Goal: Information Seeking & Learning: Learn about a topic

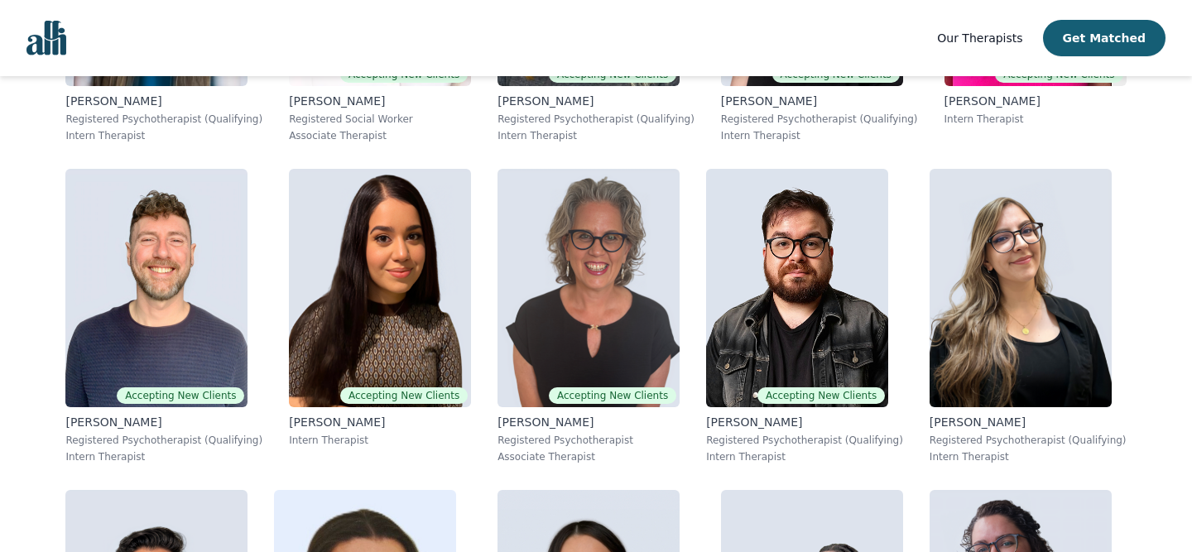
scroll to position [2992, 0]
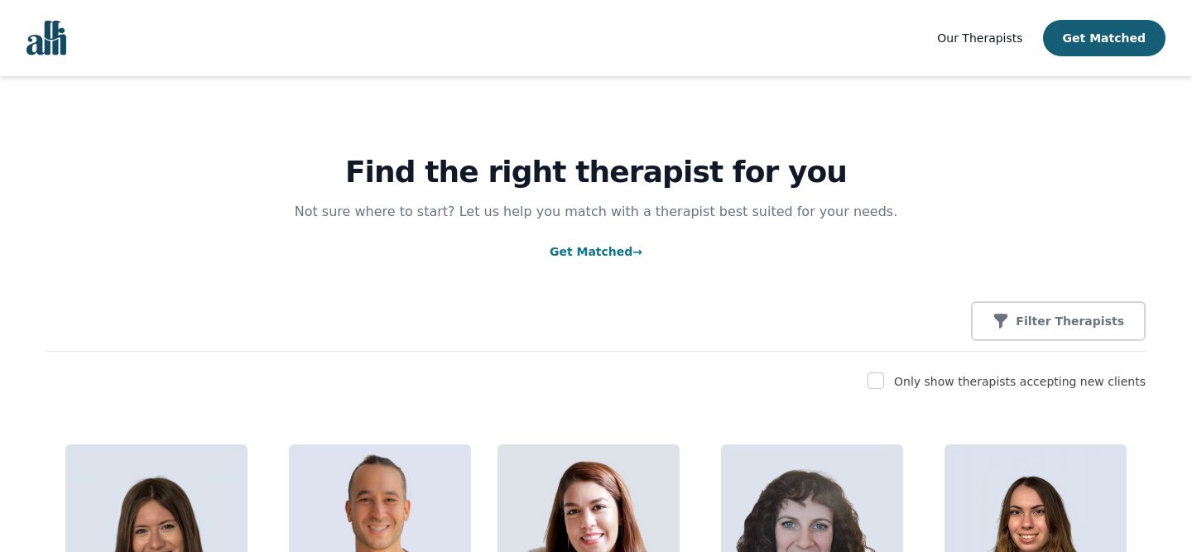
scroll to position [2992, 0]
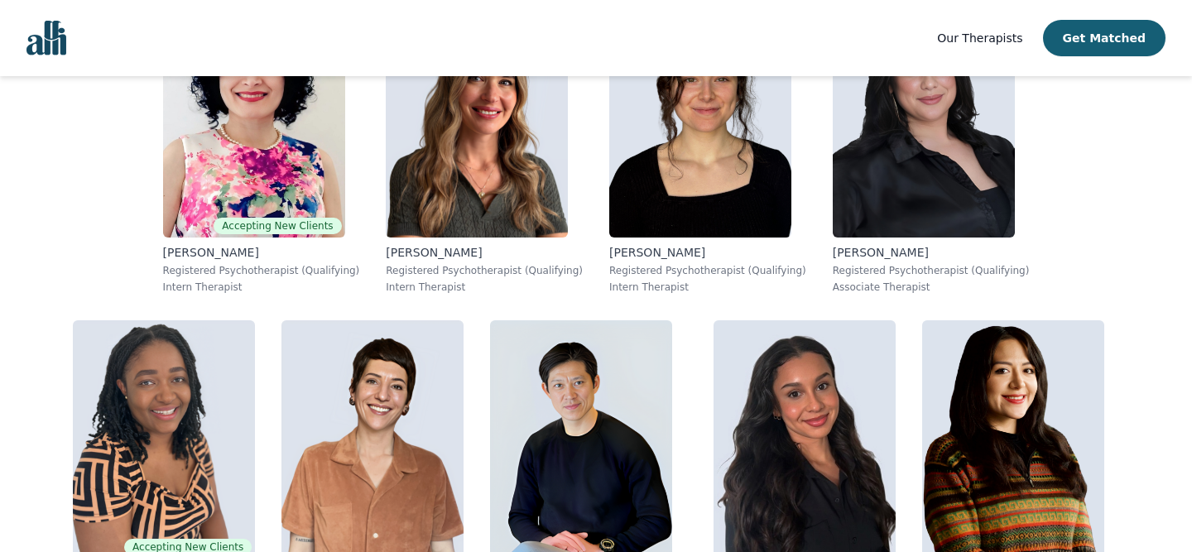
scroll to position [2101, 0]
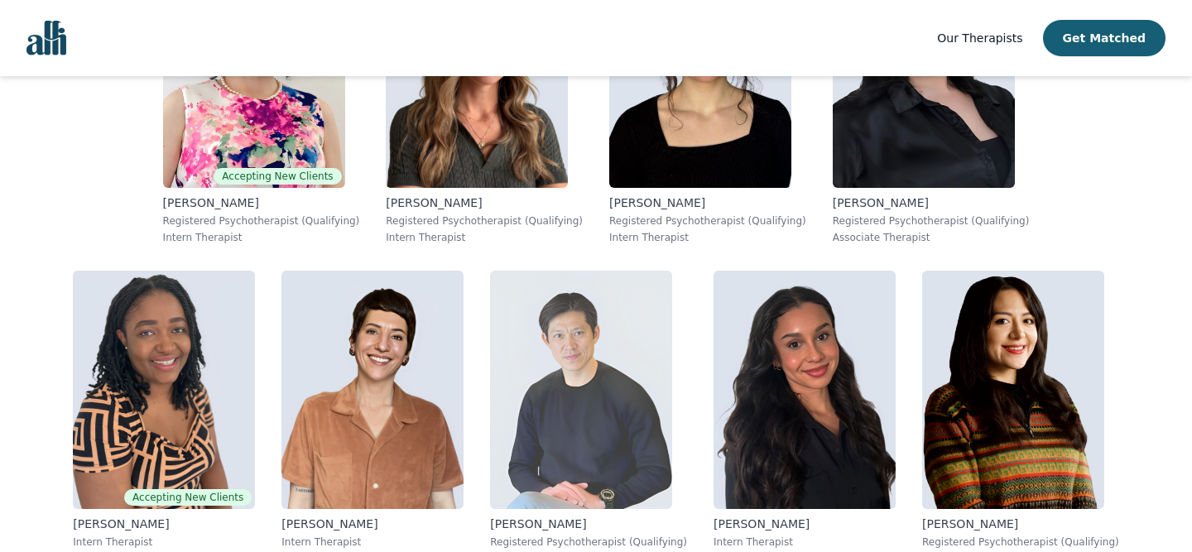
click at [490, 331] on img at bounding box center [581, 390] width 182 height 238
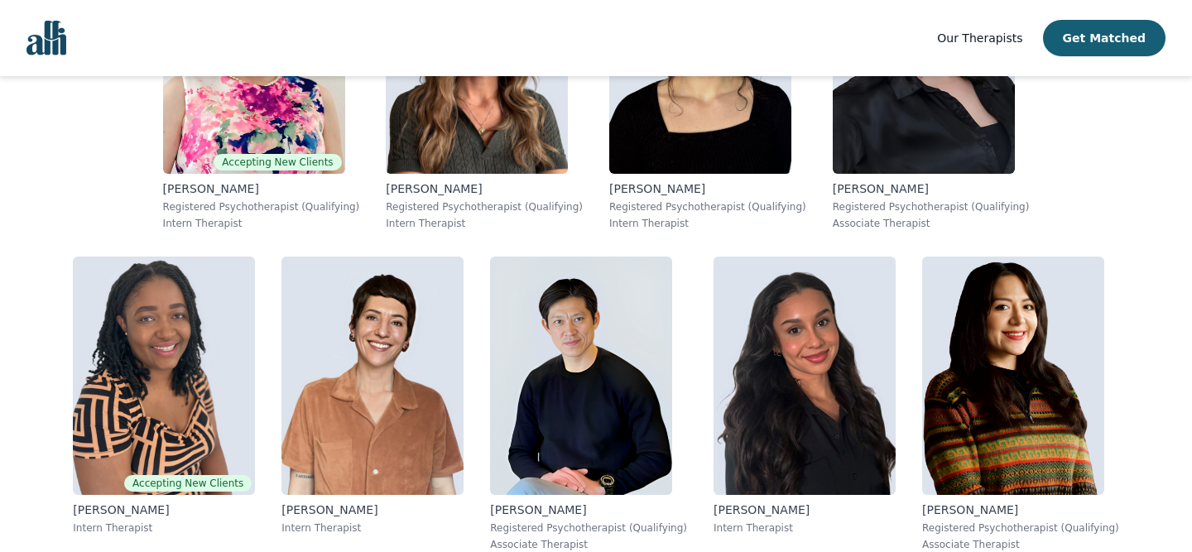
scroll to position [1942, 0]
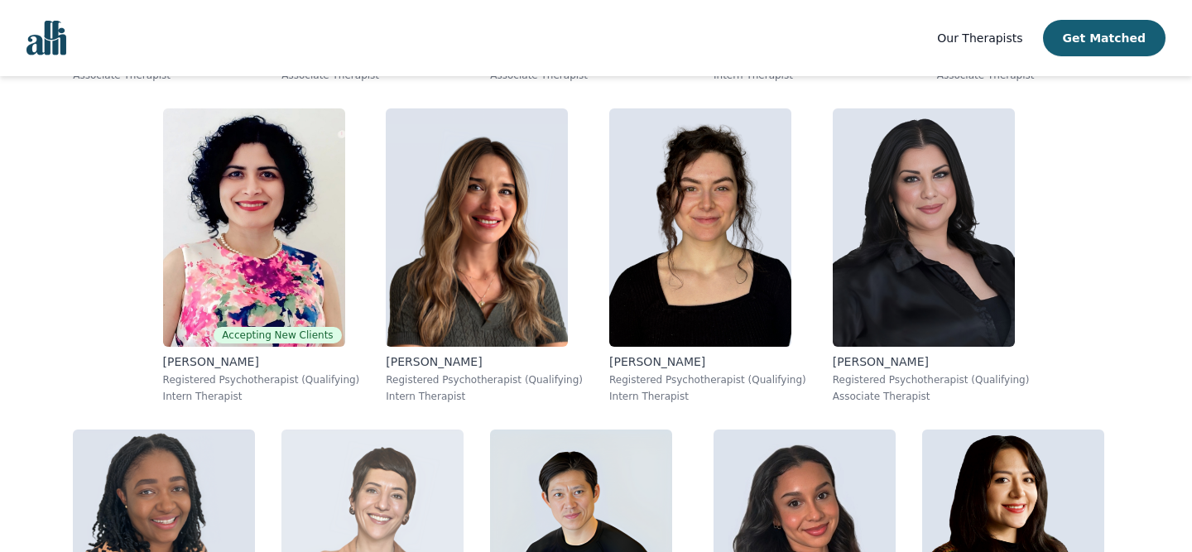
click at [464, 430] on img at bounding box center [373, 549] width 182 height 238
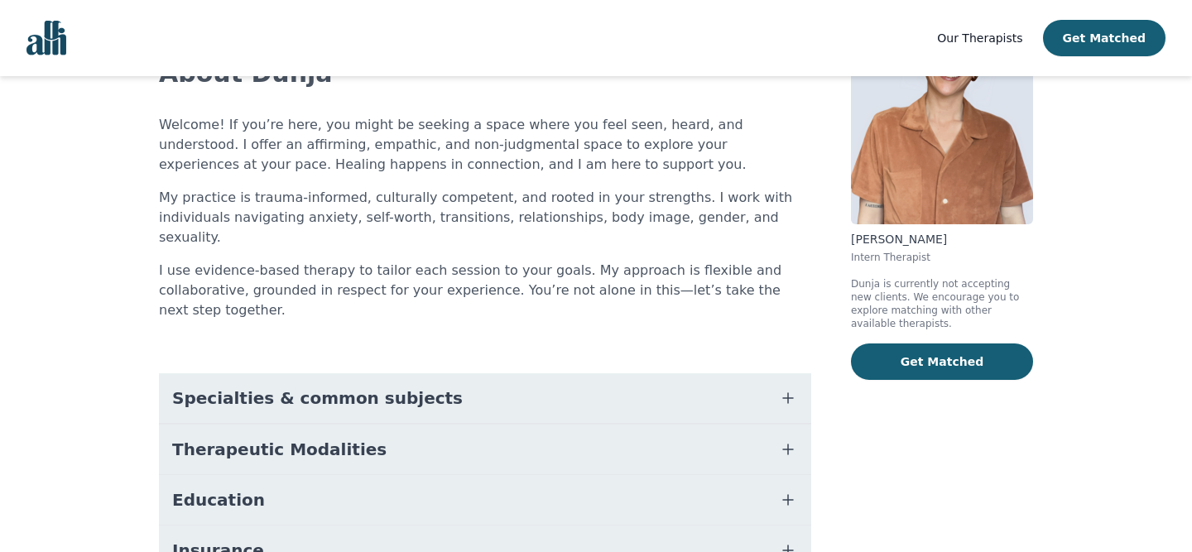
click at [507, 425] on button "Therapeutic Modalities" at bounding box center [485, 450] width 652 height 50
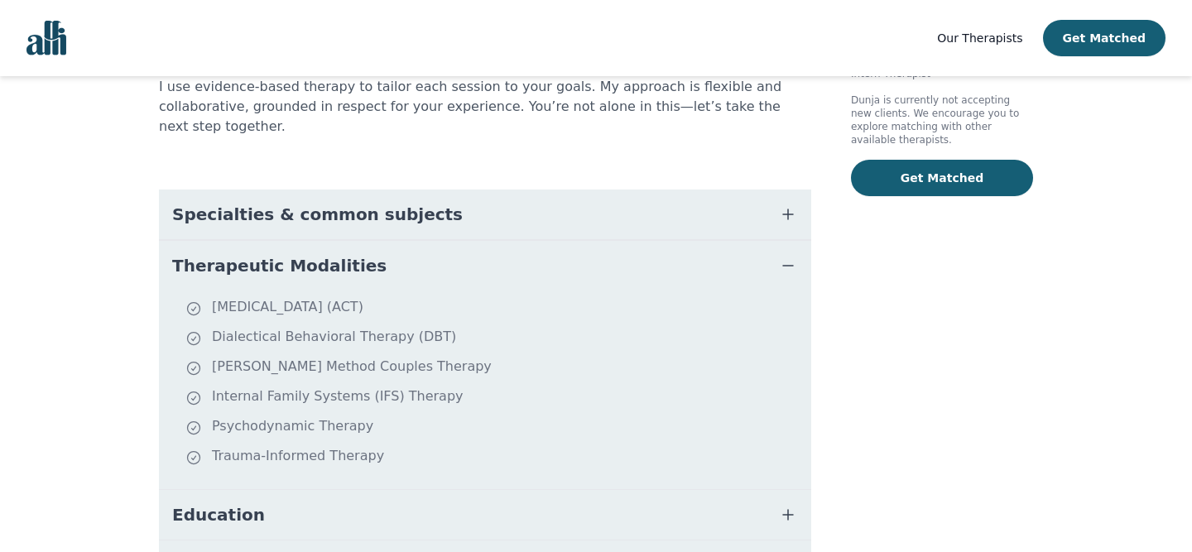
scroll to position [376, 0]
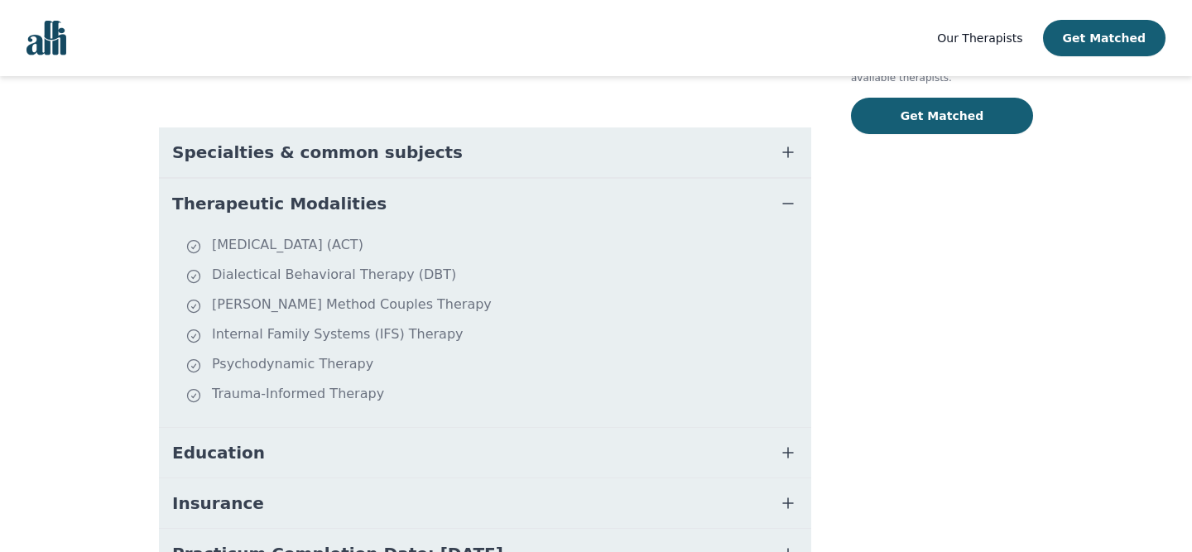
click at [474, 128] on button "Specialties & common subjects" at bounding box center [485, 153] width 652 height 50
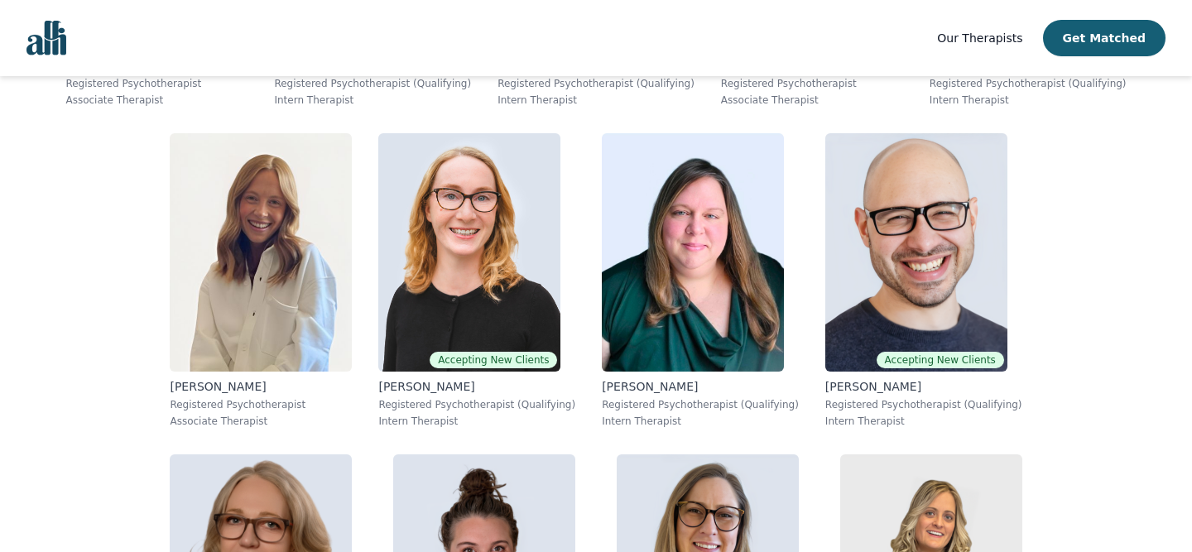
scroll to position [3691, 0]
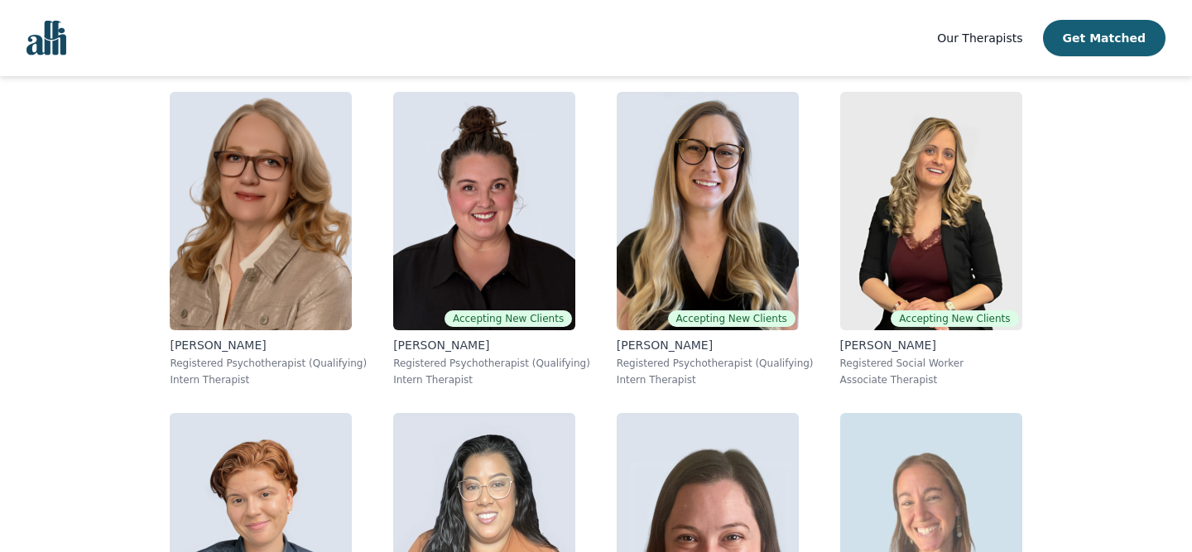
click at [840, 413] on img at bounding box center [931, 532] width 182 height 238
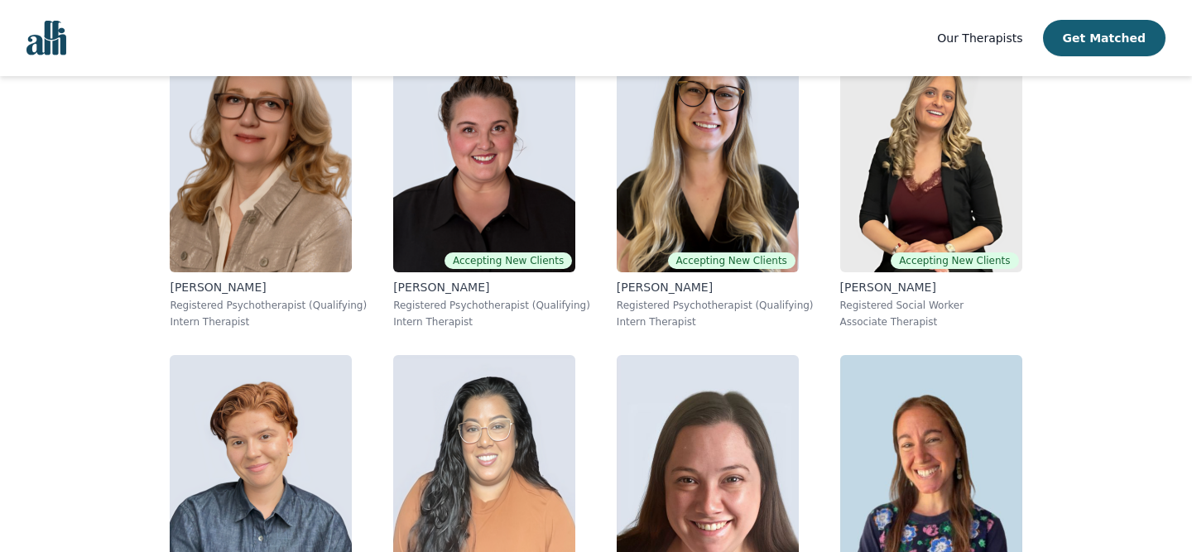
scroll to position [3985, 0]
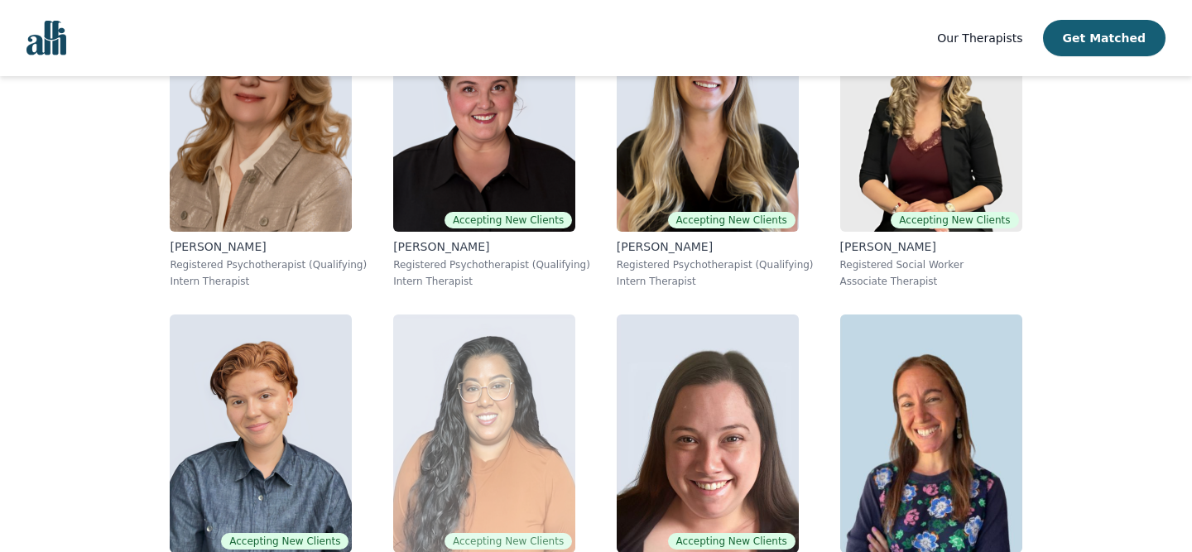
click at [427, 315] on img at bounding box center [484, 434] width 182 height 238
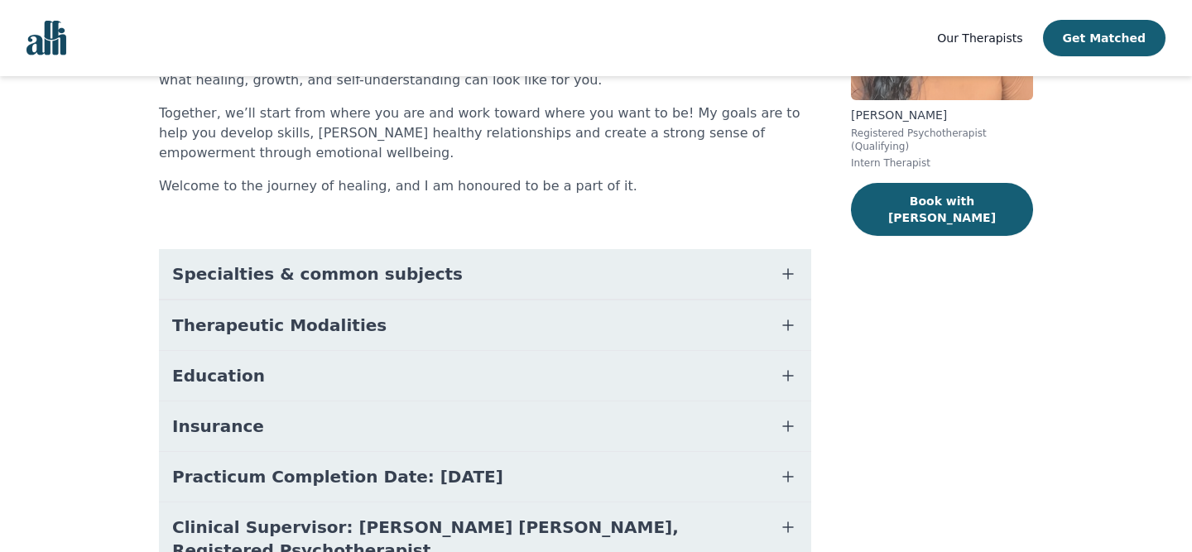
scroll to position [303, 0]
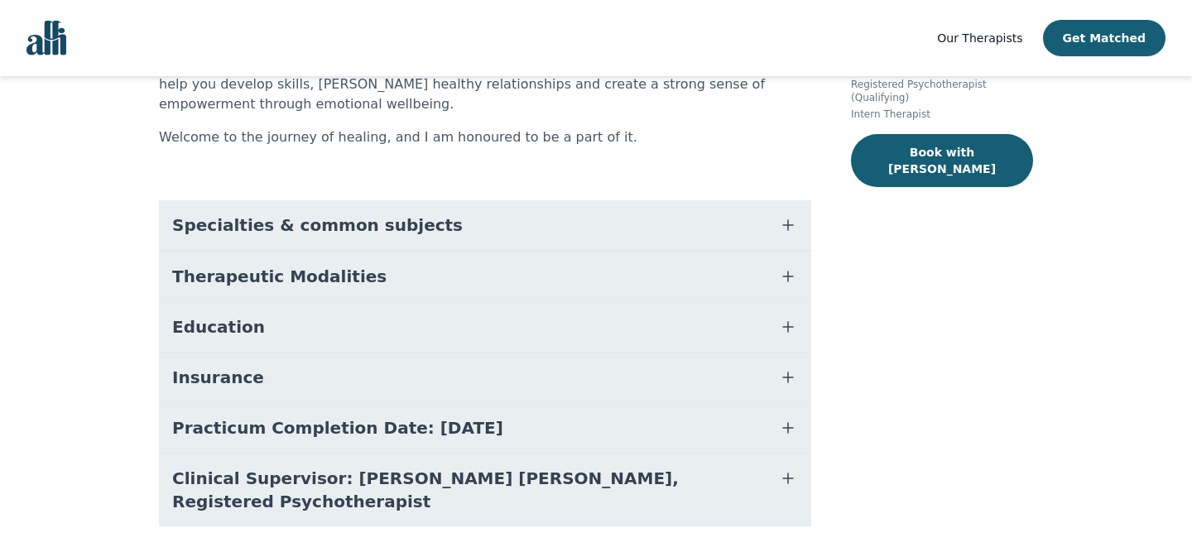
click at [398, 225] on span "Specialties & common subjects" at bounding box center [317, 225] width 291 height 23
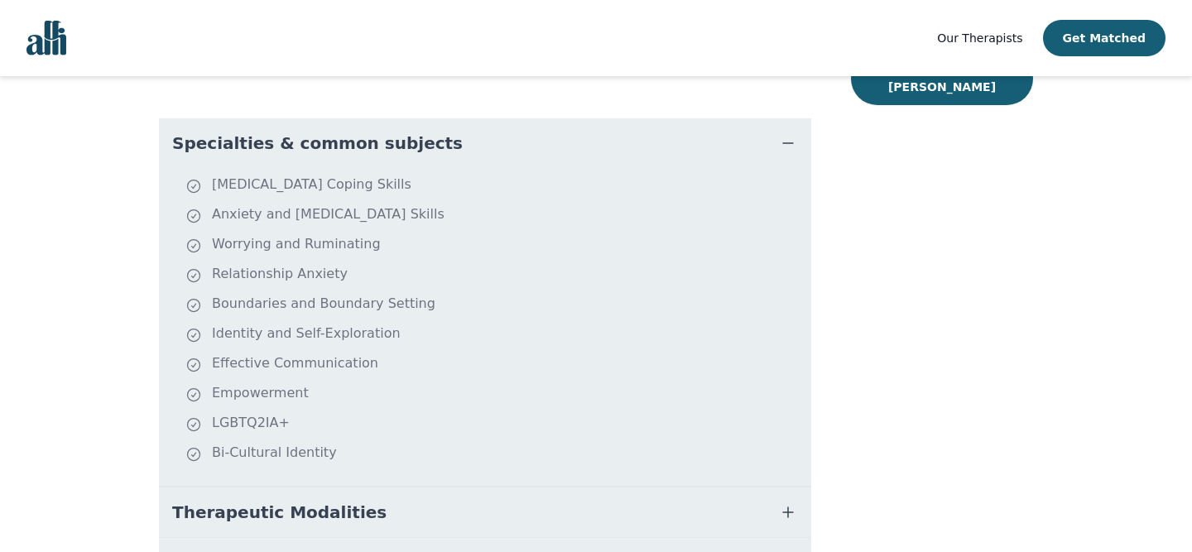
scroll to position [386, 0]
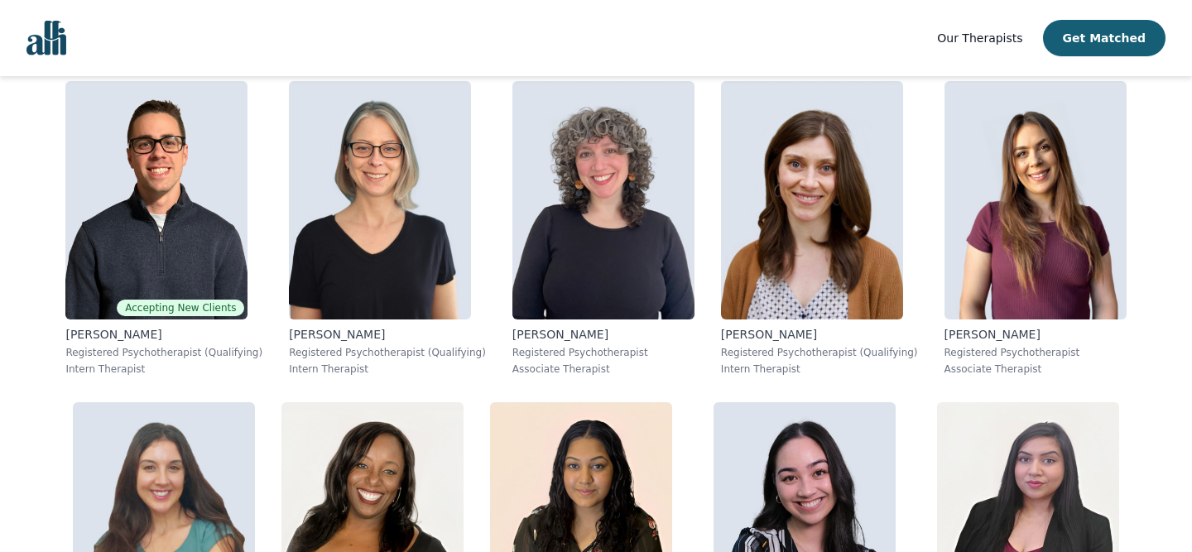
scroll to position [1388, 0]
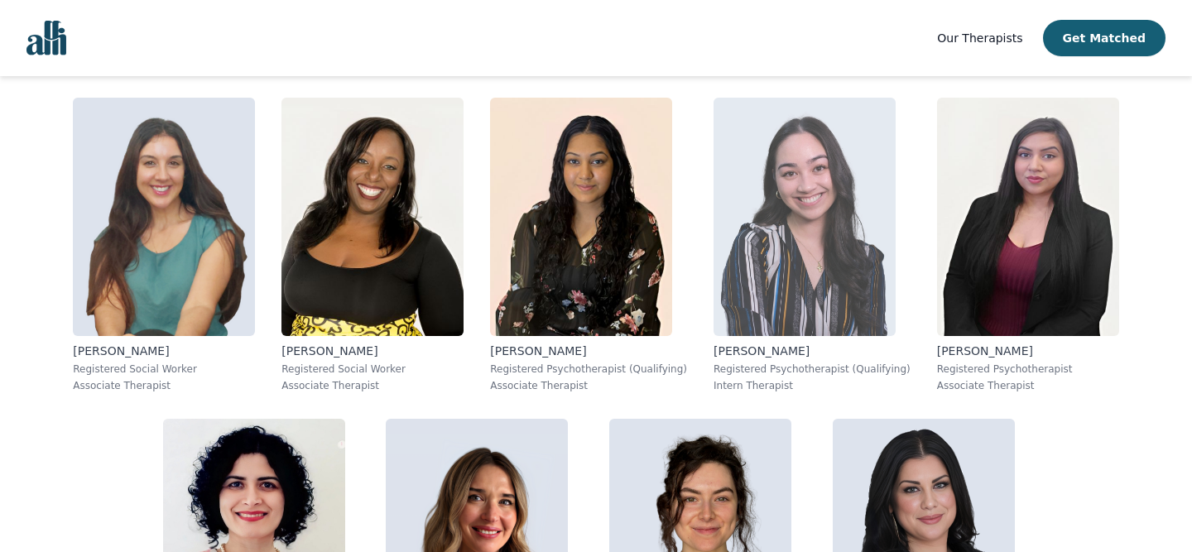
click at [714, 193] on img at bounding box center [805, 217] width 182 height 238
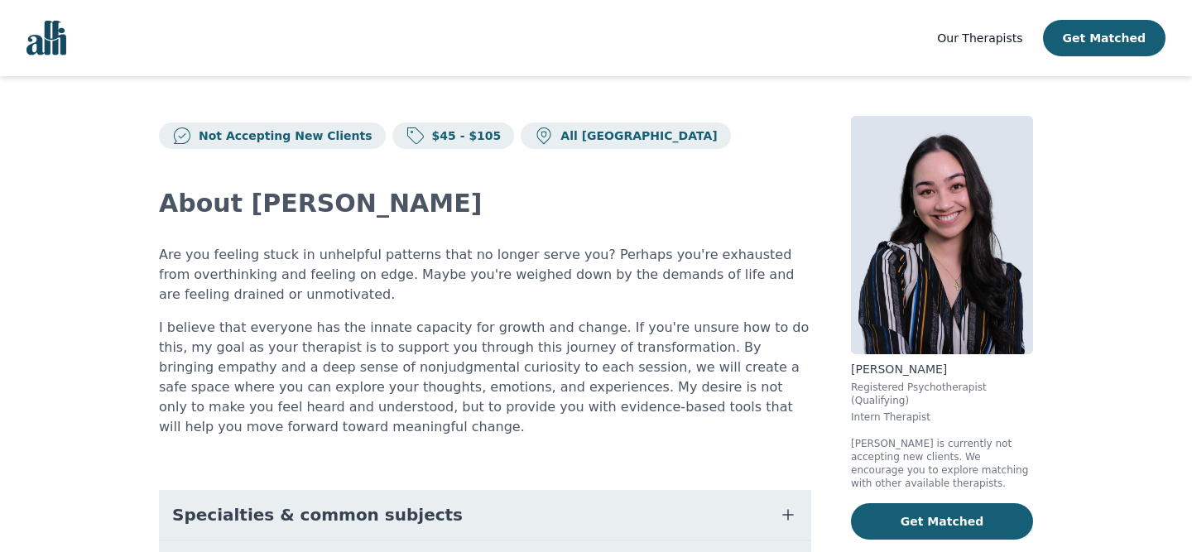
click at [488, 490] on button "Specialties & common subjects" at bounding box center [485, 515] width 652 height 50
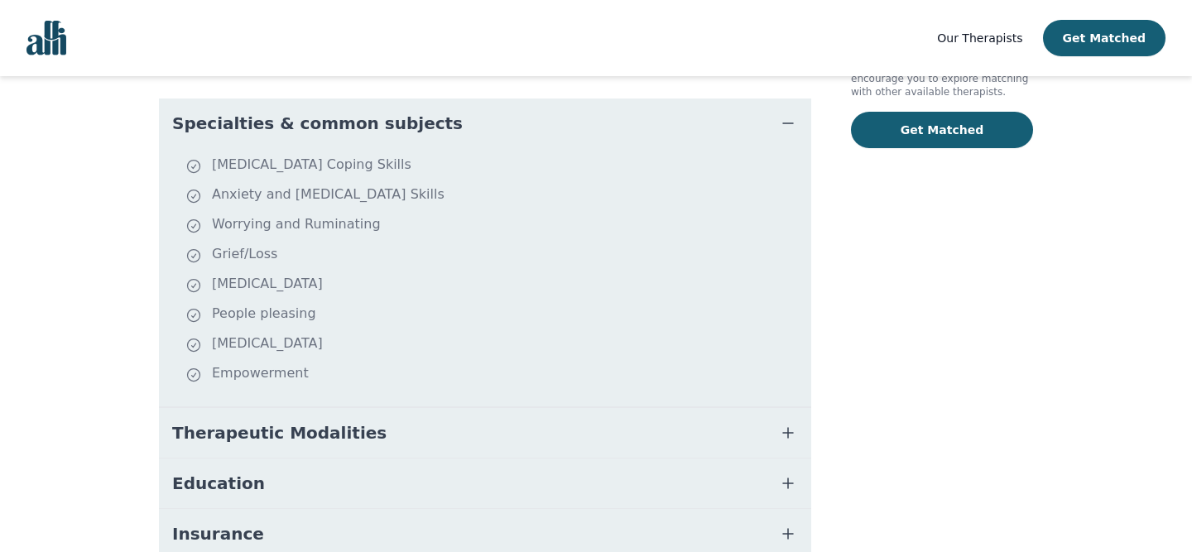
scroll to position [390, 0]
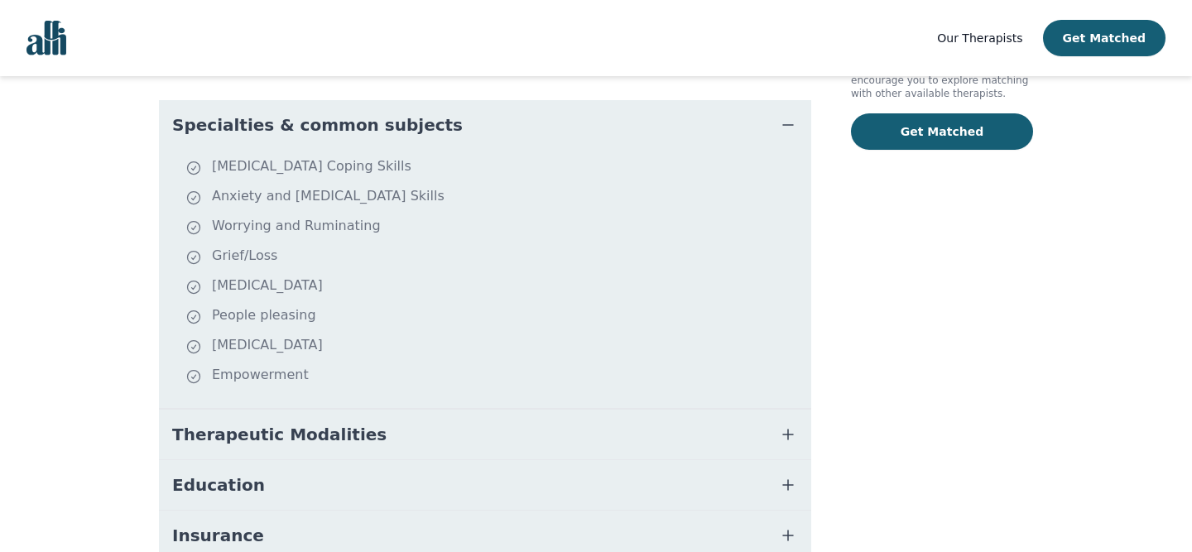
click at [443, 416] on button "Therapeutic Modalities" at bounding box center [485, 435] width 652 height 50
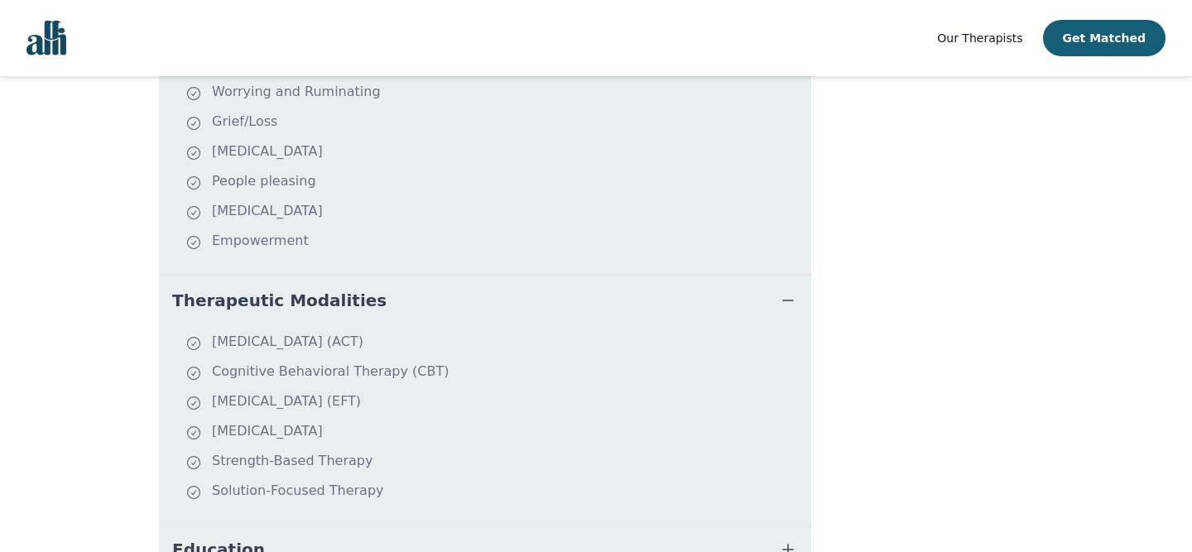
scroll to position [758, 0]
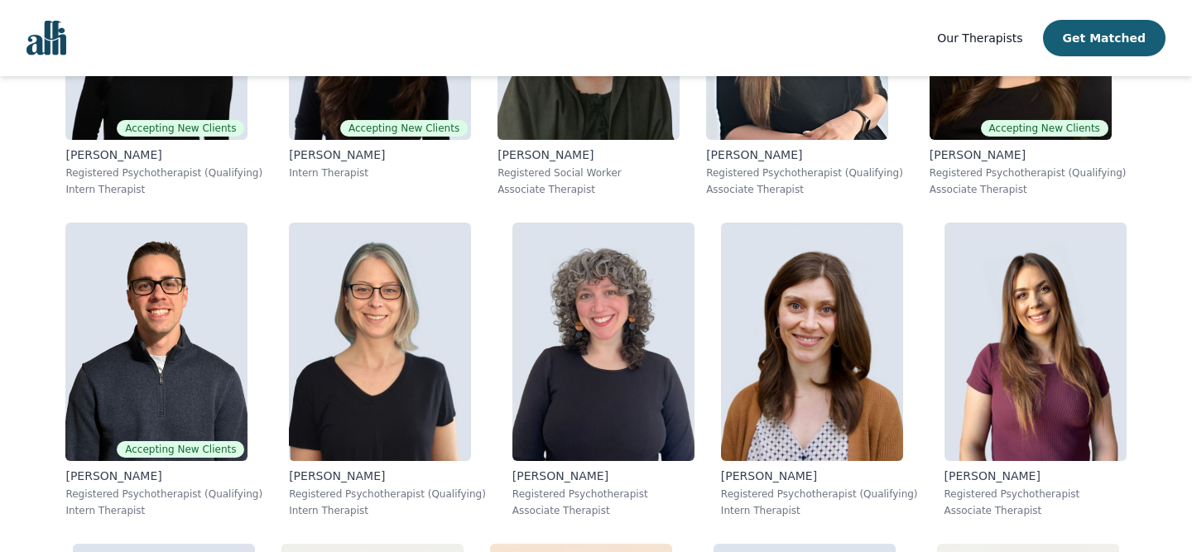
scroll to position [1232, 0]
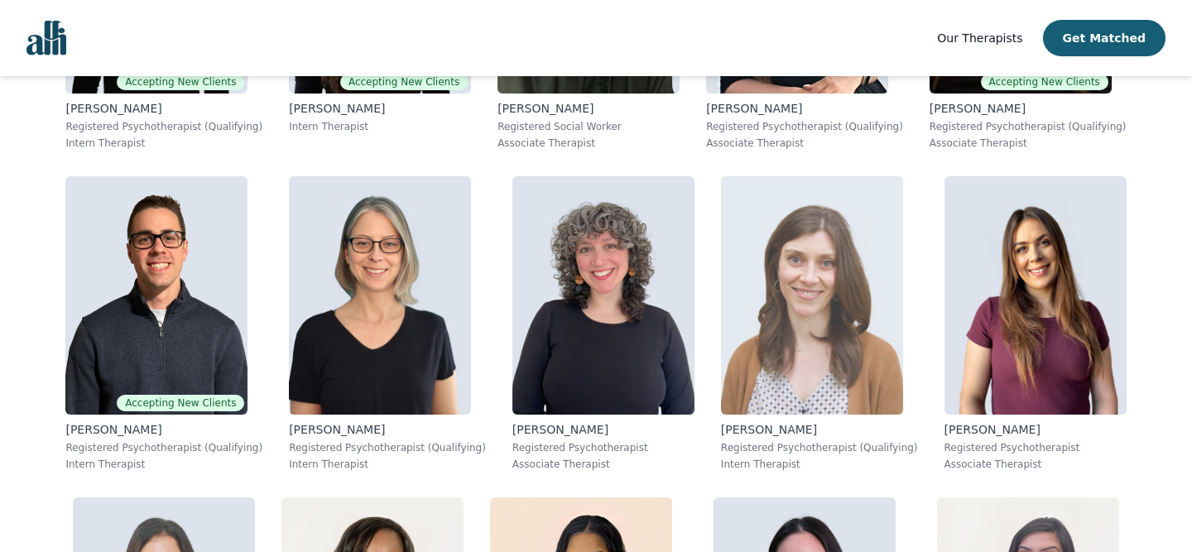
click at [721, 263] on img at bounding box center [812, 295] width 182 height 238
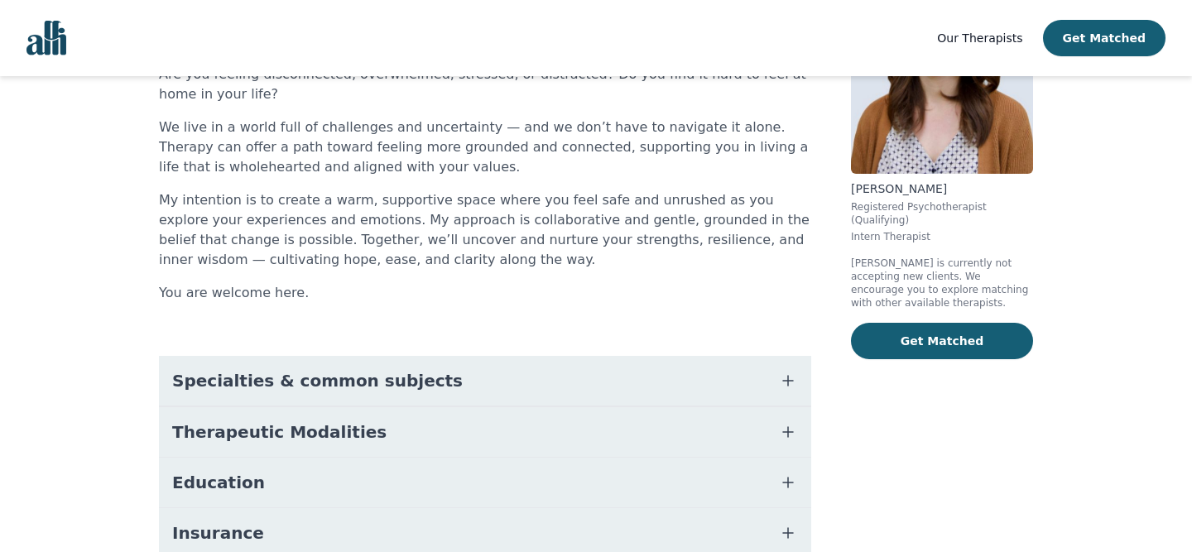
click at [594, 368] on button "Specialties & common subjects" at bounding box center [485, 381] width 652 height 50
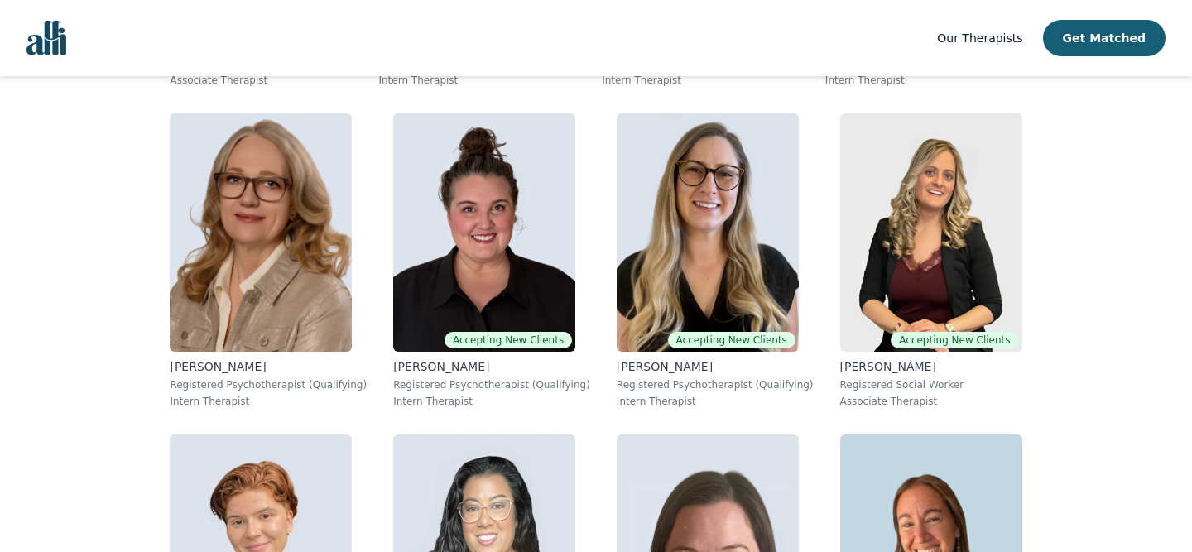
scroll to position [3953, 0]
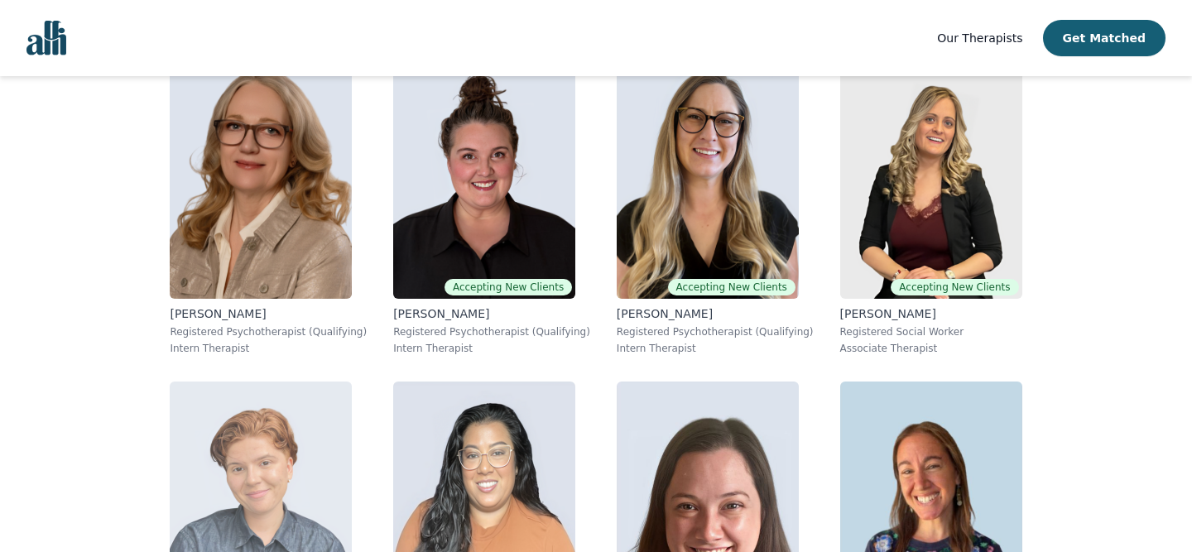
click at [171, 382] on img at bounding box center [261, 501] width 182 height 238
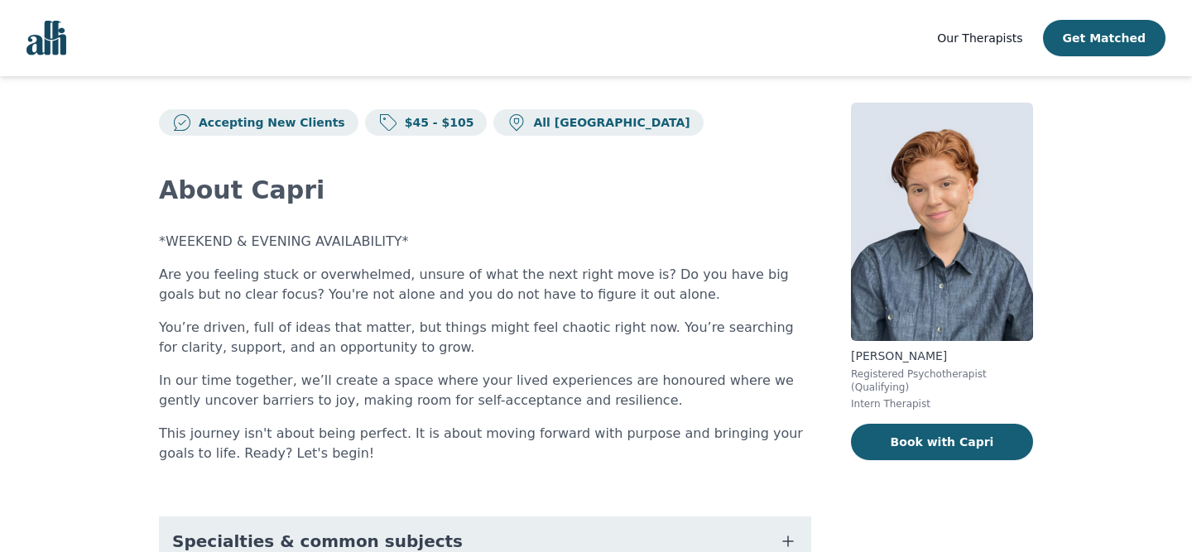
scroll to position [17, 0]
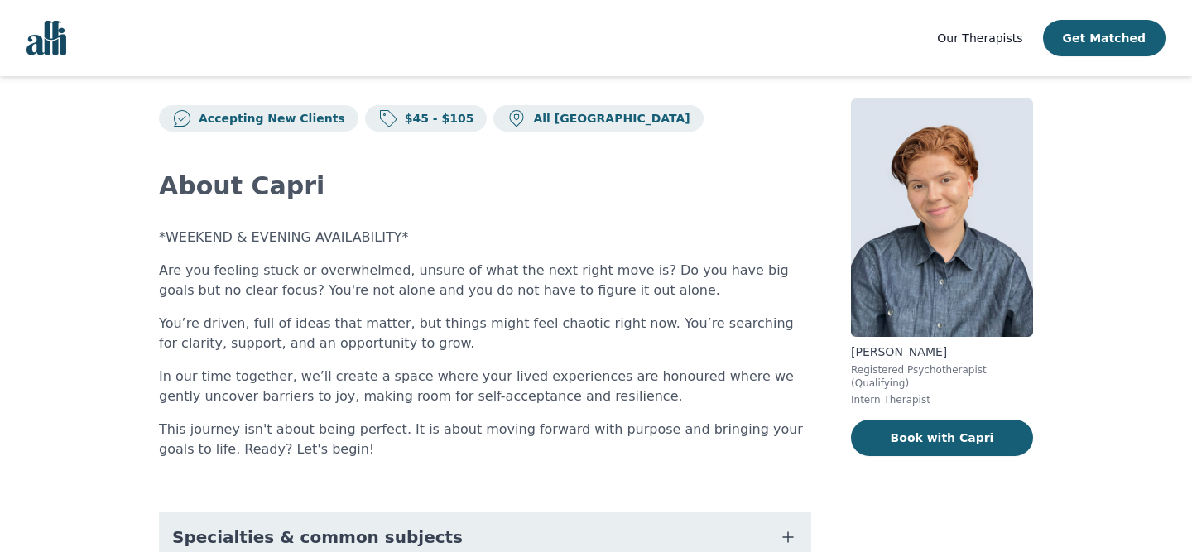
click at [299, 517] on button "Specialties & common subjects" at bounding box center [485, 538] width 652 height 50
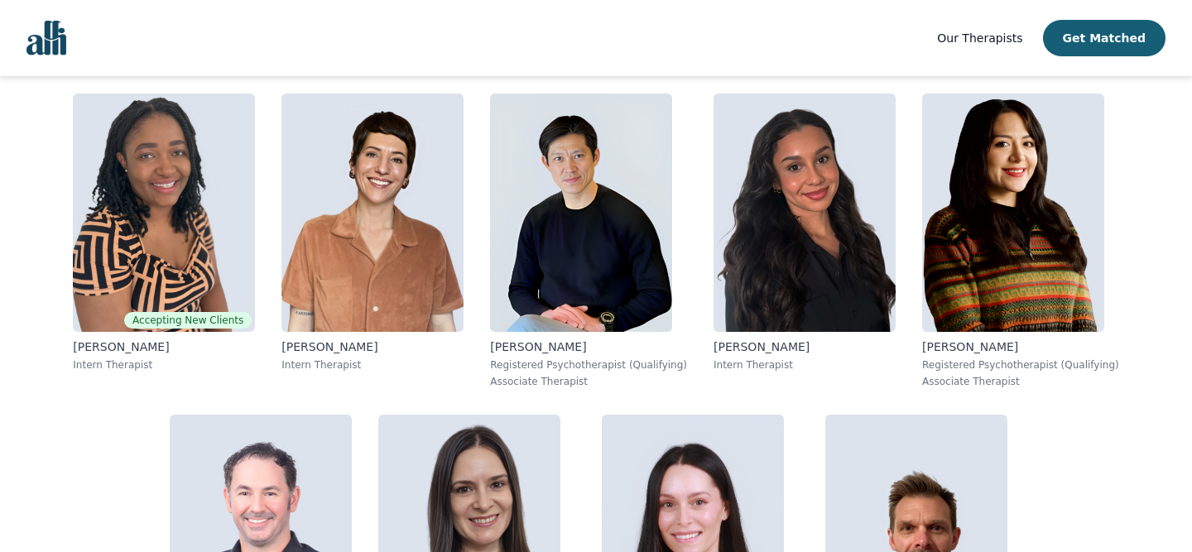
scroll to position [2194, 0]
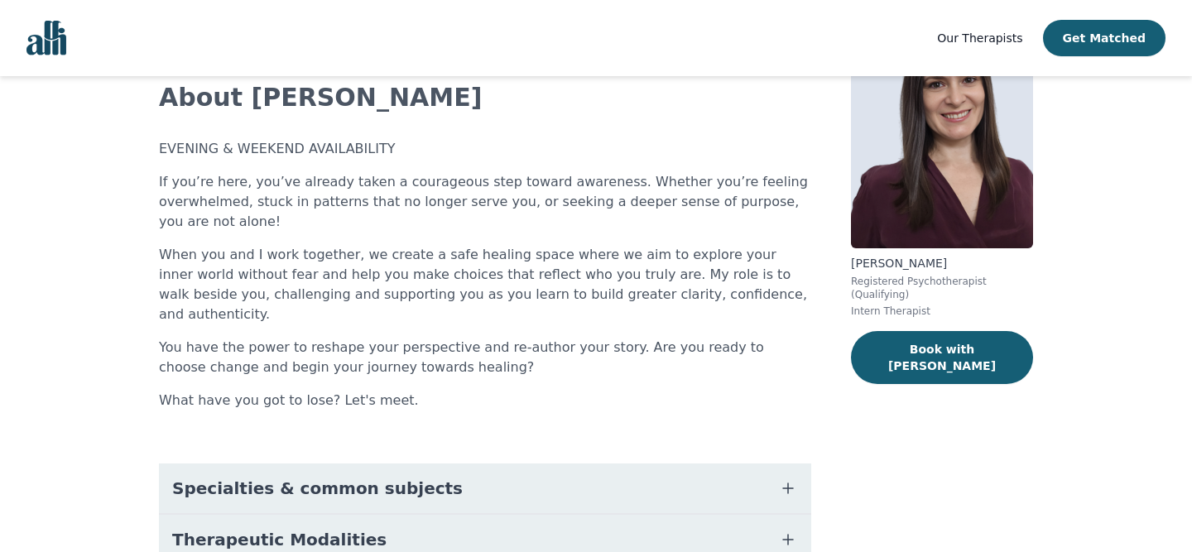
scroll to position [122, 0]
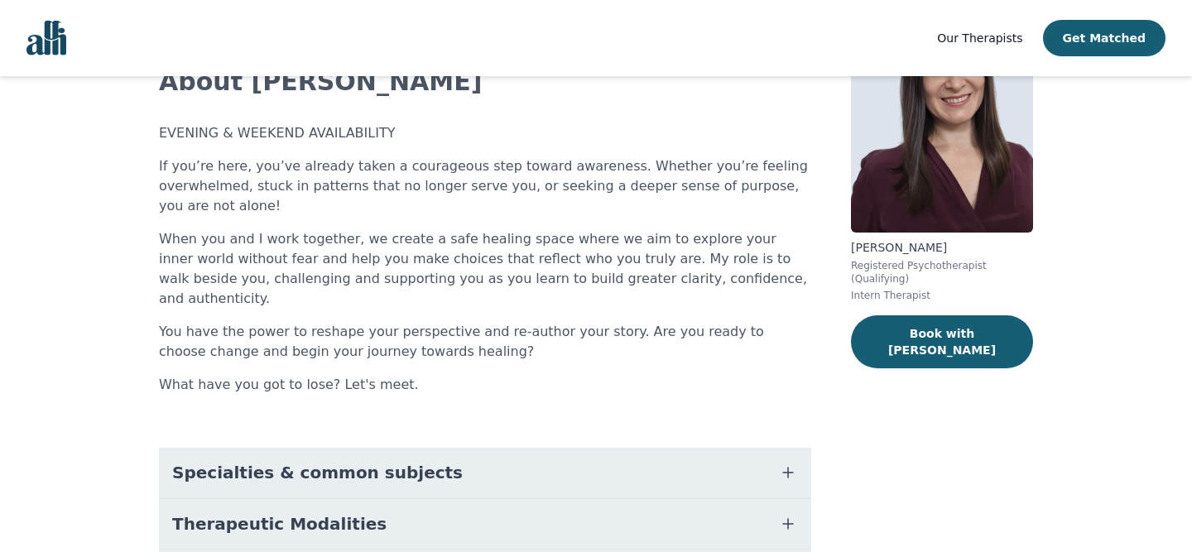
click at [705, 450] on button "Specialties & common subjects" at bounding box center [485, 473] width 652 height 50
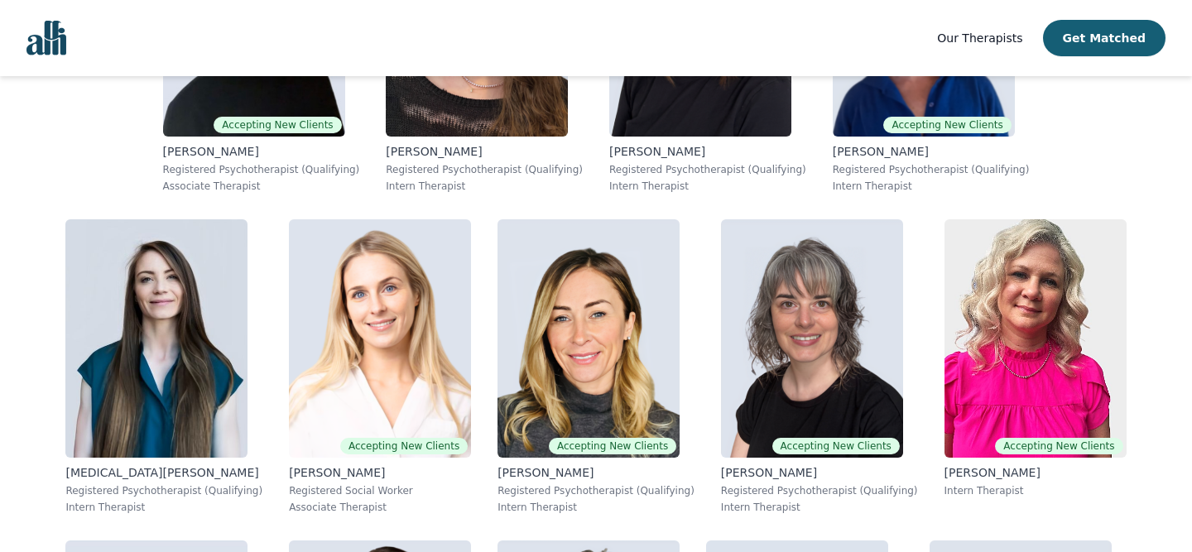
scroll to position [4844, 0]
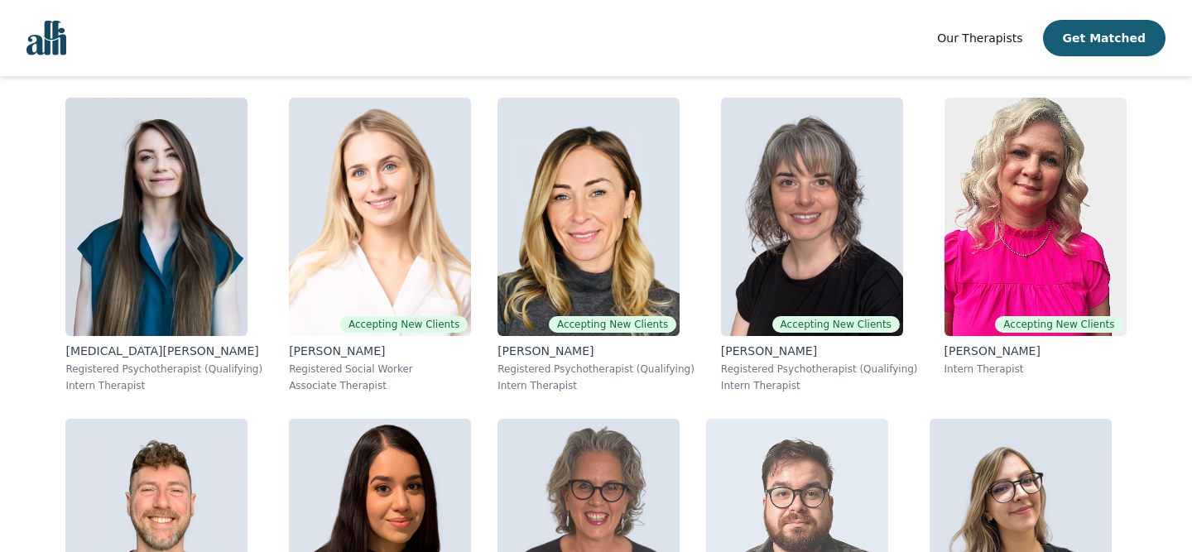
click at [706, 419] on img at bounding box center [797, 538] width 182 height 238
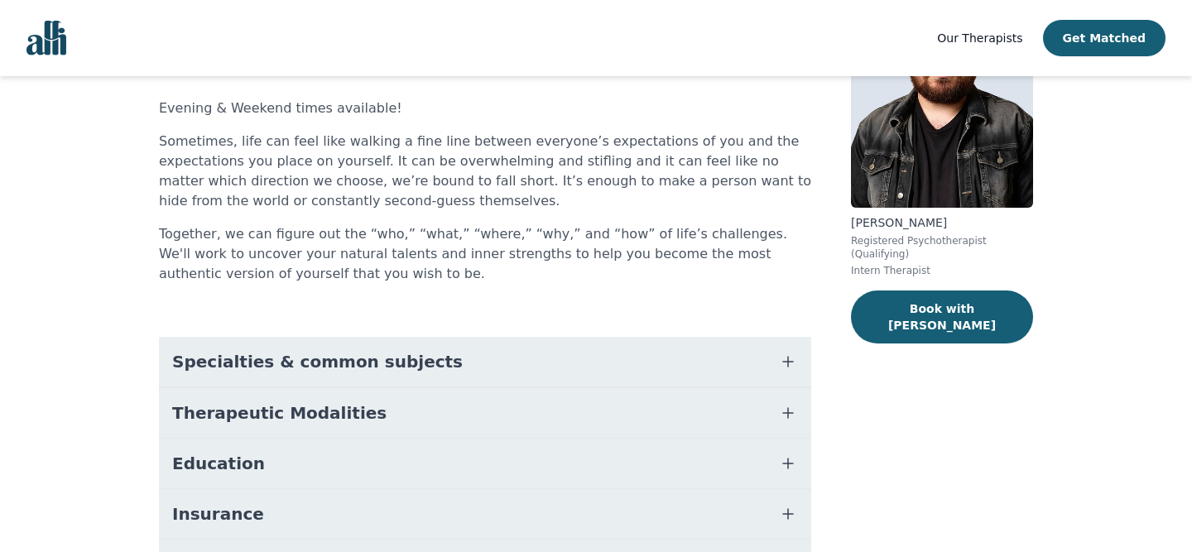
scroll to position [148, 0]
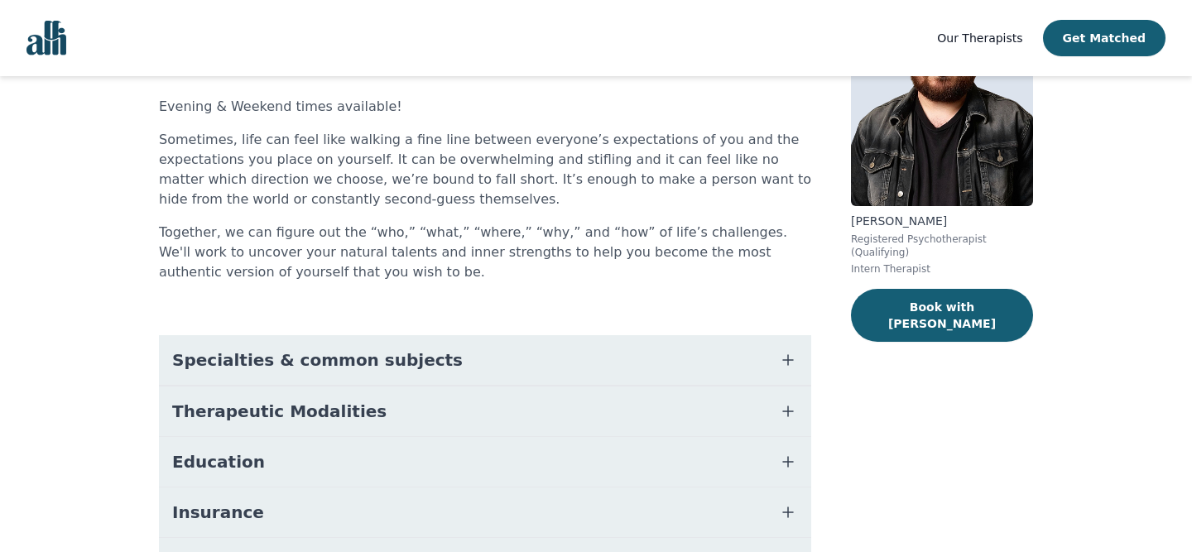
click at [360, 384] on button "Specialties & common subjects" at bounding box center [485, 360] width 652 height 50
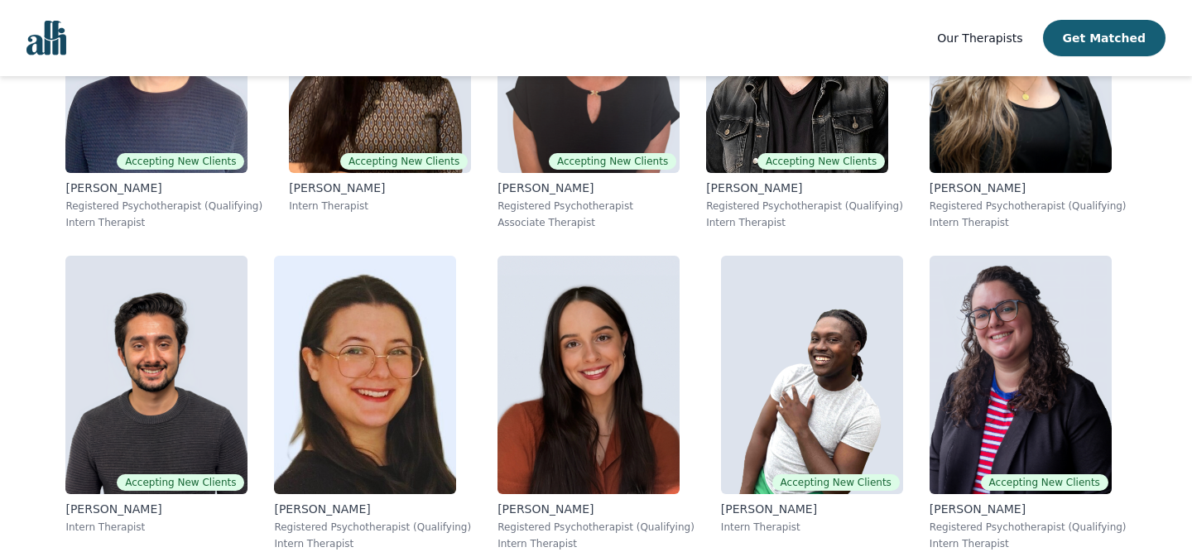
scroll to position [5366, 0]
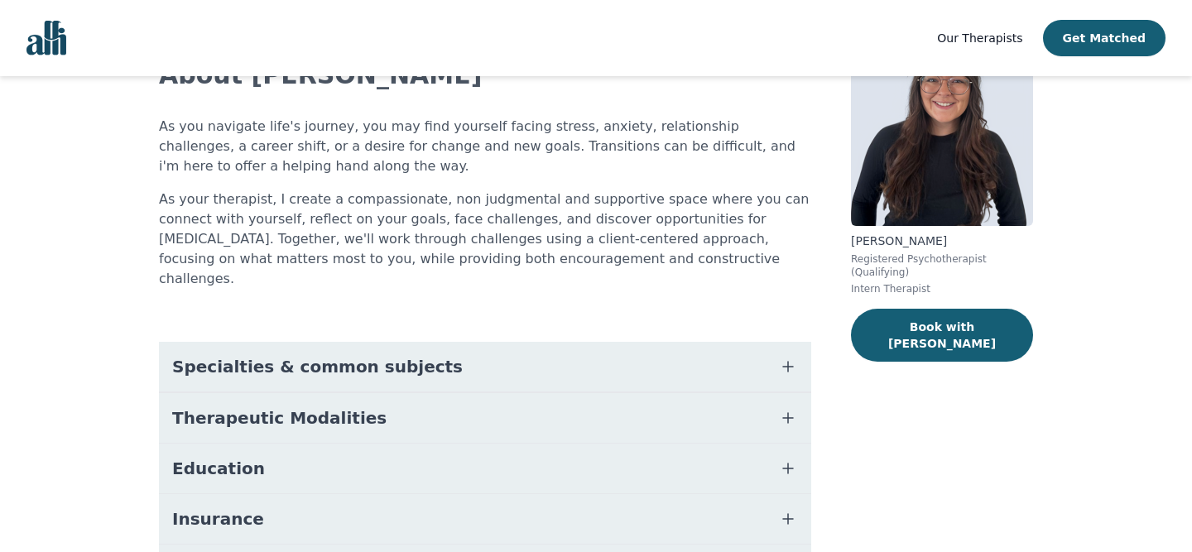
scroll to position [281, 0]
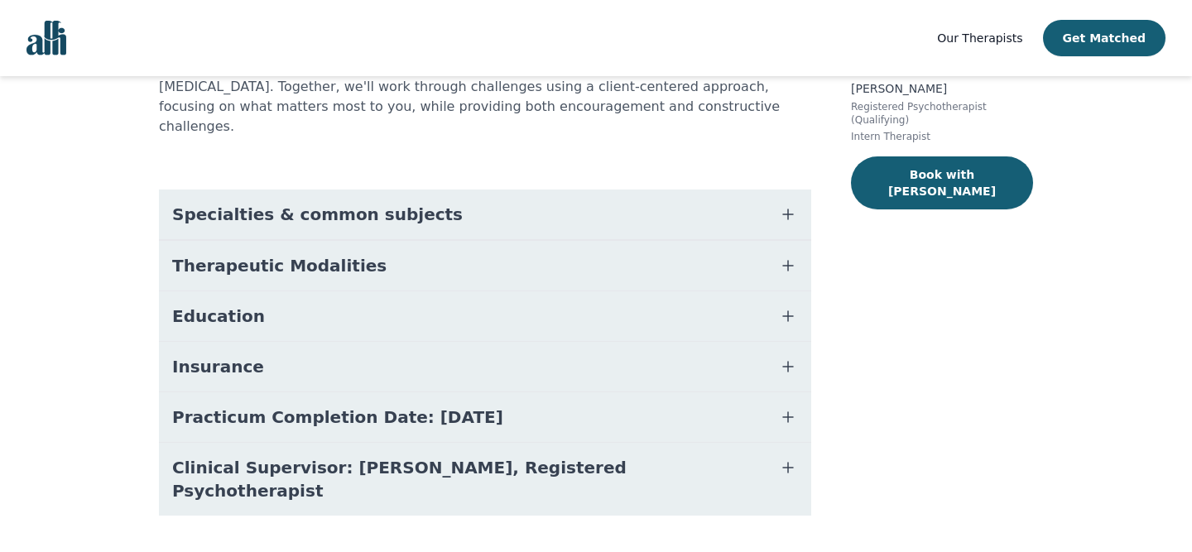
click at [664, 190] on button "Specialties & common subjects" at bounding box center [485, 215] width 652 height 50
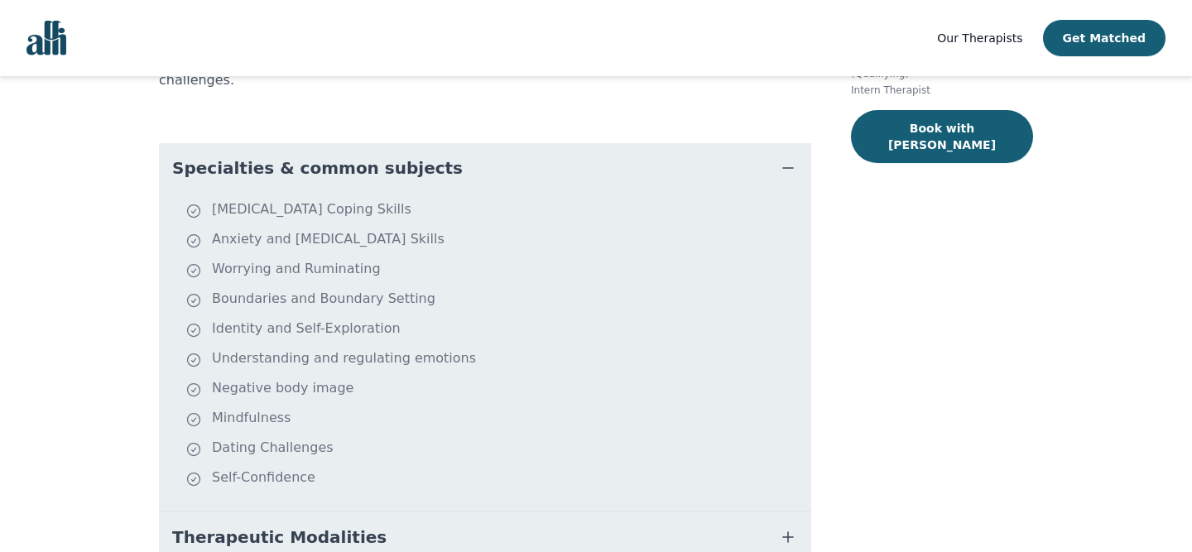
scroll to position [329, 0]
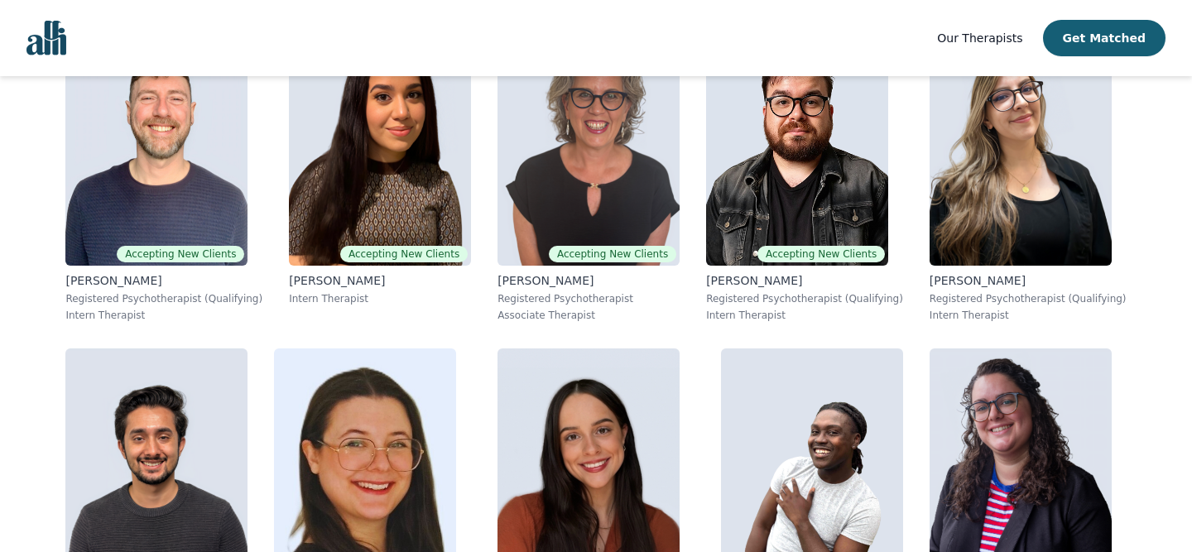
scroll to position [5742, 0]
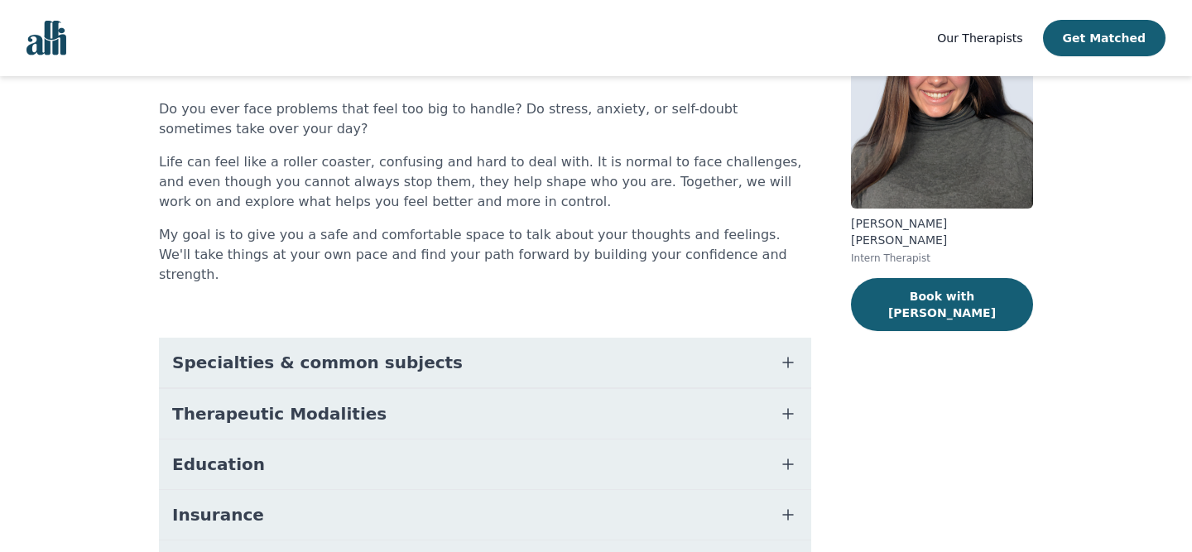
click at [691, 338] on button "Specialties & common subjects" at bounding box center [485, 363] width 652 height 50
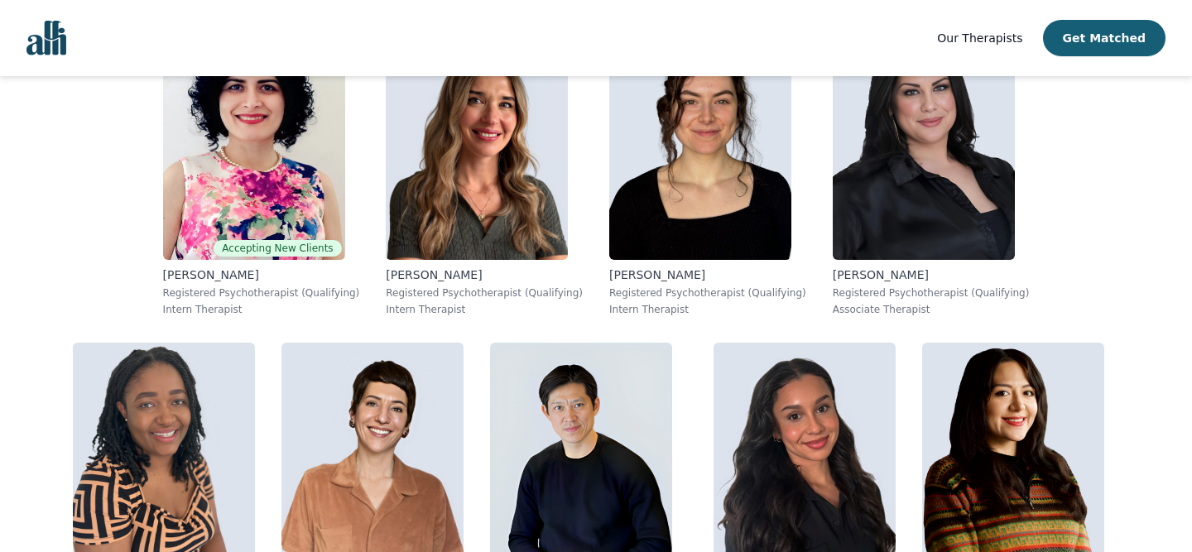
scroll to position [2992, 0]
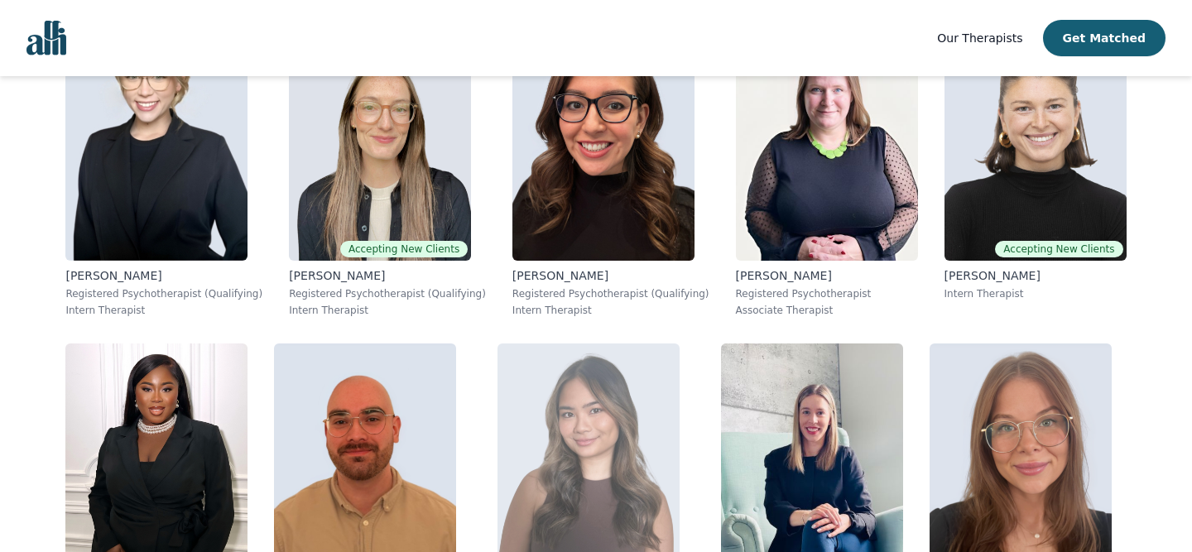
click at [680, 344] on img at bounding box center [589, 463] width 182 height 238
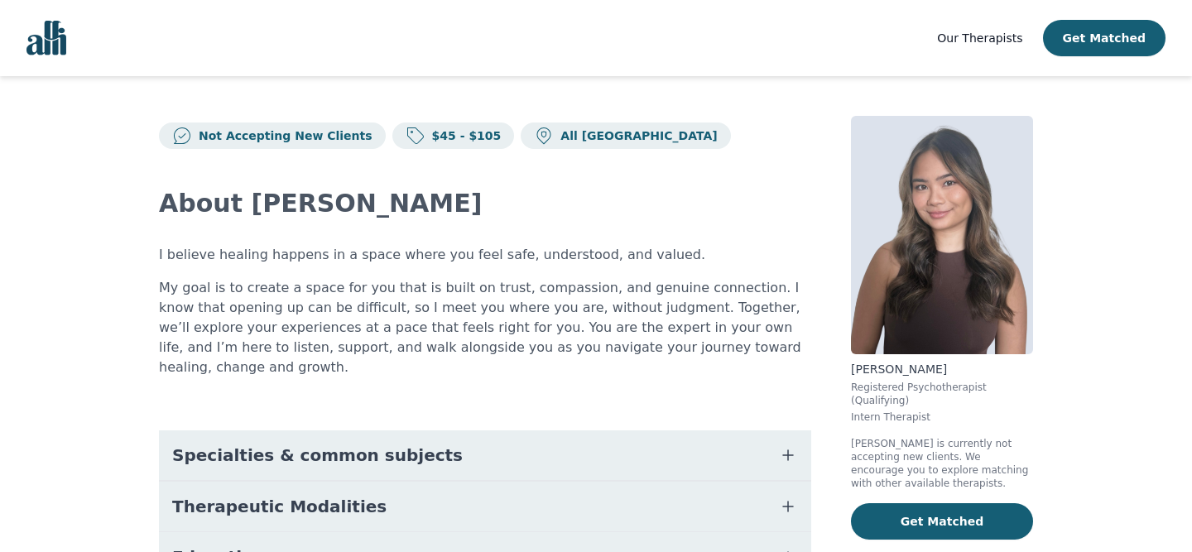
click at [473, 431] on button "Specialties & common subjects" at bounding box center [485, 456] width 652 height 50
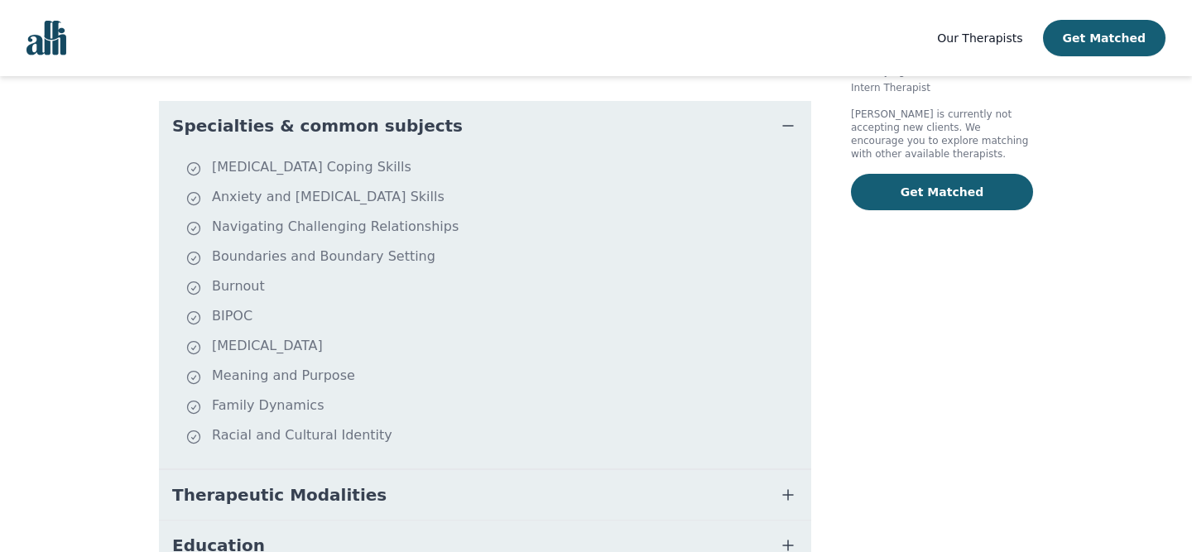
scroll to position [344, 0]
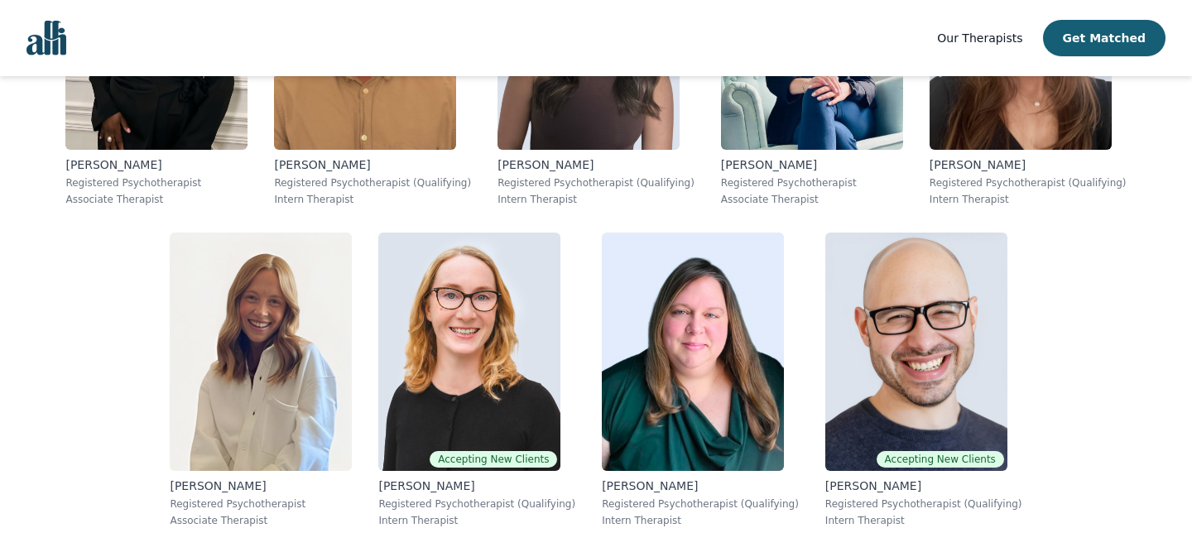
scroll to position [3425, 0]
